Goal: Information Seeking & Learning: Find specific fact

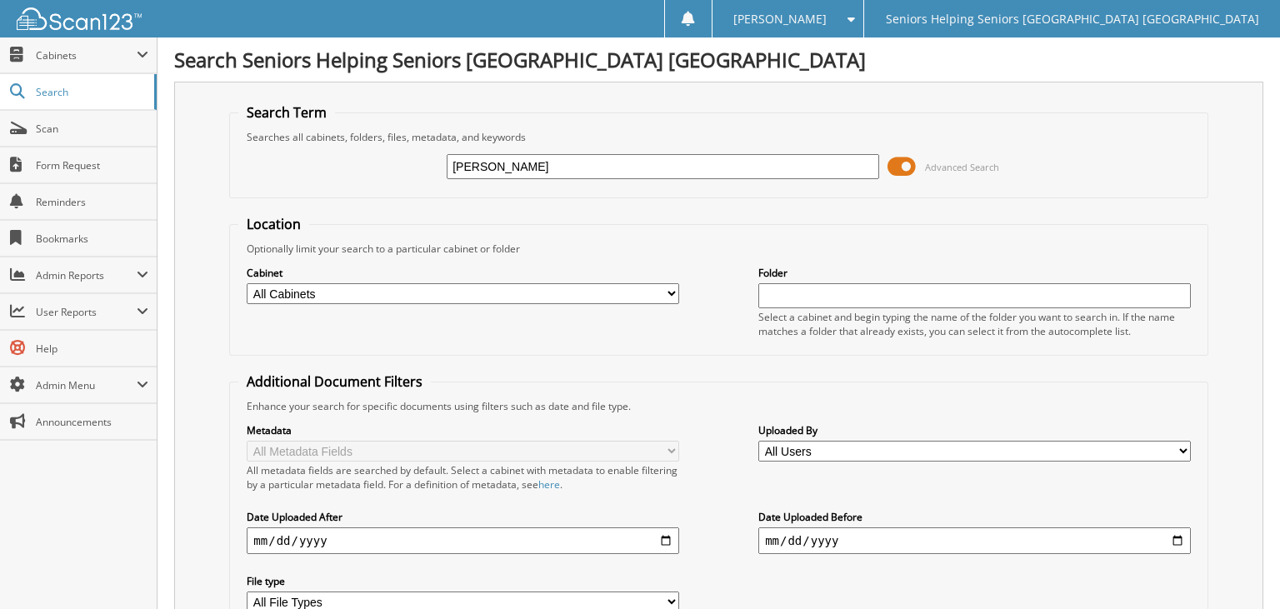
type input "[PERSON_NAME]"
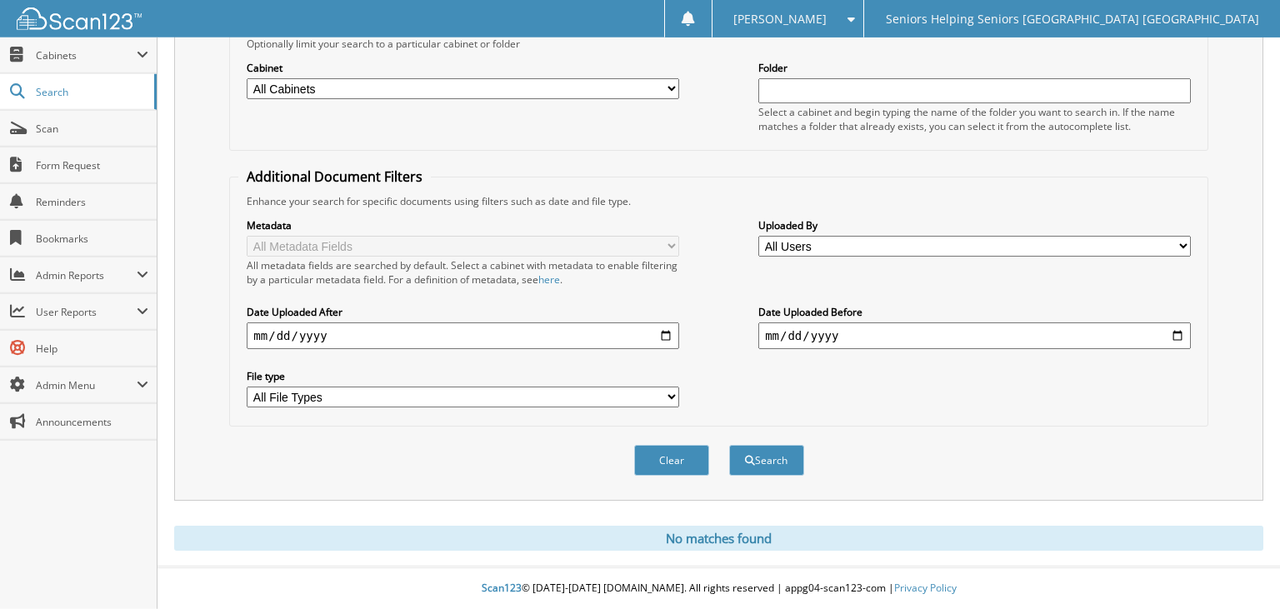
scroll to position [215, 0]
click at [71, 59] on span "Cabinets" at bounding box center [86, 55] width 101 height 14
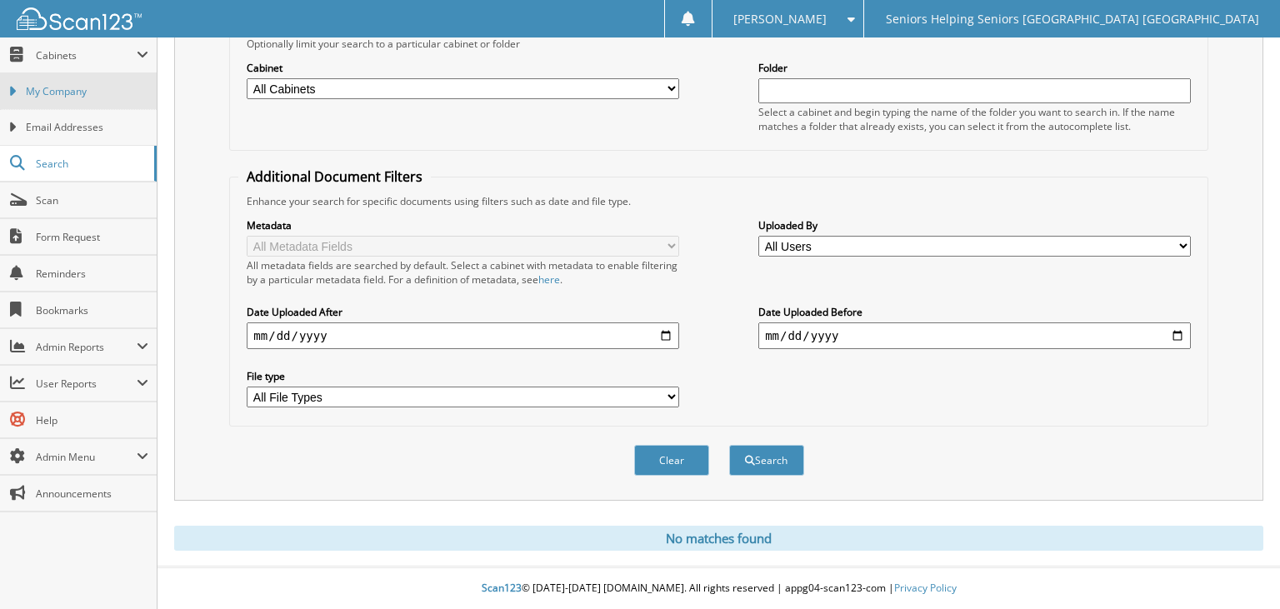
click at [70, 88] on span "My Company" at bounding box center [87, 91] width 123 height 15
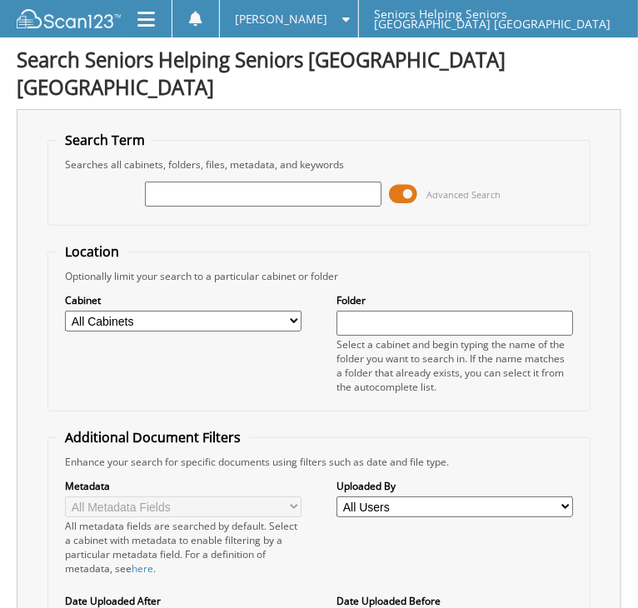
click at [216, 182] on input "text" at bounding box center [263, 194] width 236 height 25
type input "hasl"
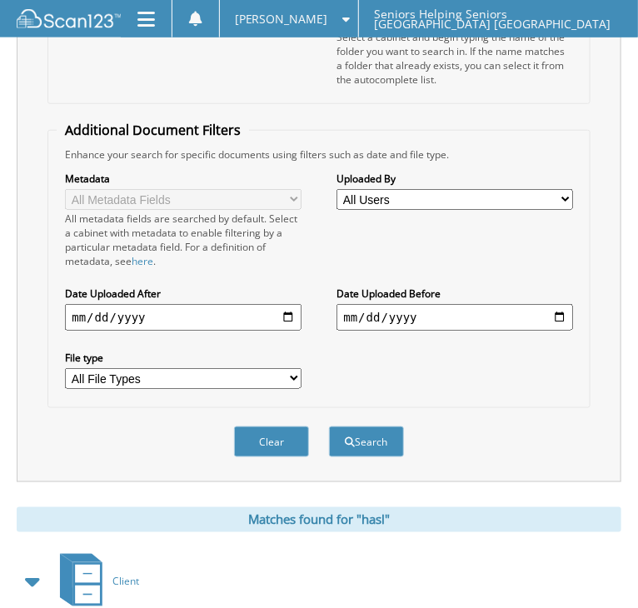
click at [120, 575] on span "Client" at bounding box center [126, 582] width 27 height 14
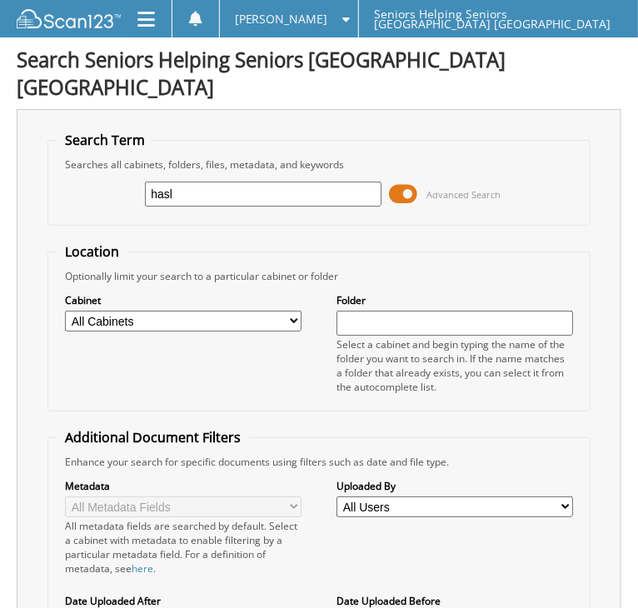
type input "hasl"
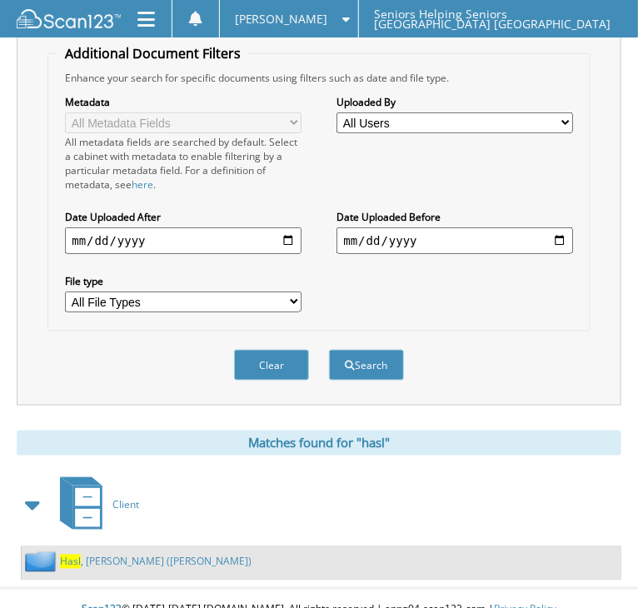
click at [140, 555] on link "[PERSON_NAME] ([PERSON_NAME])" at bounding box center [156, 562] width 192 height 14
